Goal: Find specific page/section

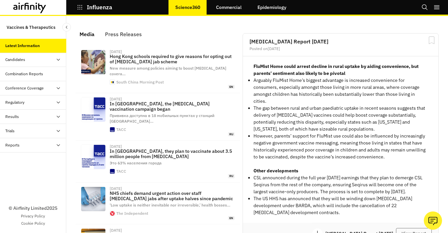
scroll to position [433, 194]
click at [27, 60] on div "Candidates" at bounding box center [35, 60] width 61 height 6
click at [32, 74] on div "Dashboard" at bounding box center [39, 74] width 56 height 6
